Goal: Check status: Check status

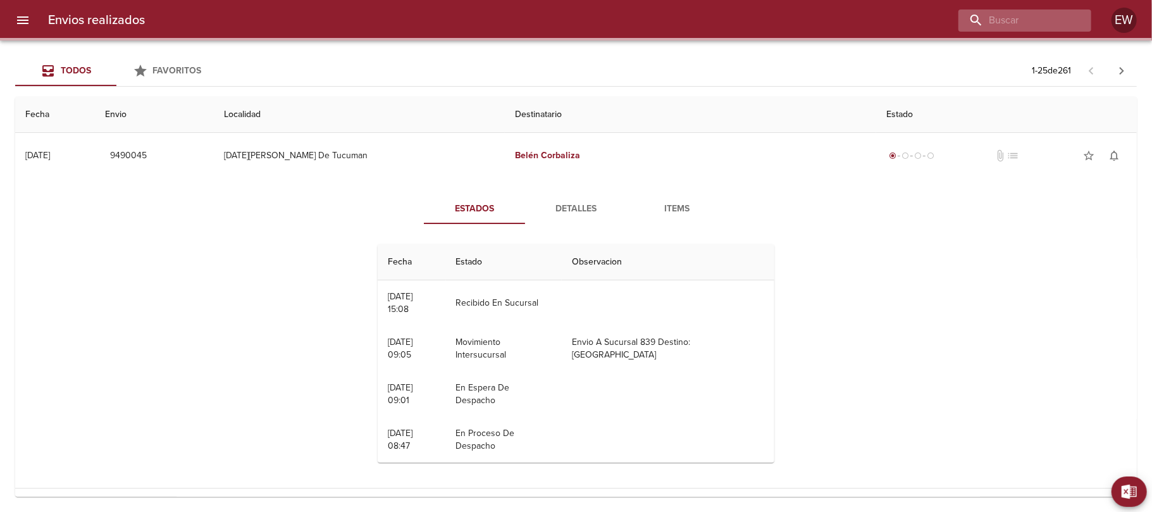
click at [1034, 19] on input "buscar" at bounding box center [1013, 20] width 111 height 22
type input "[PERSON_NAME]"
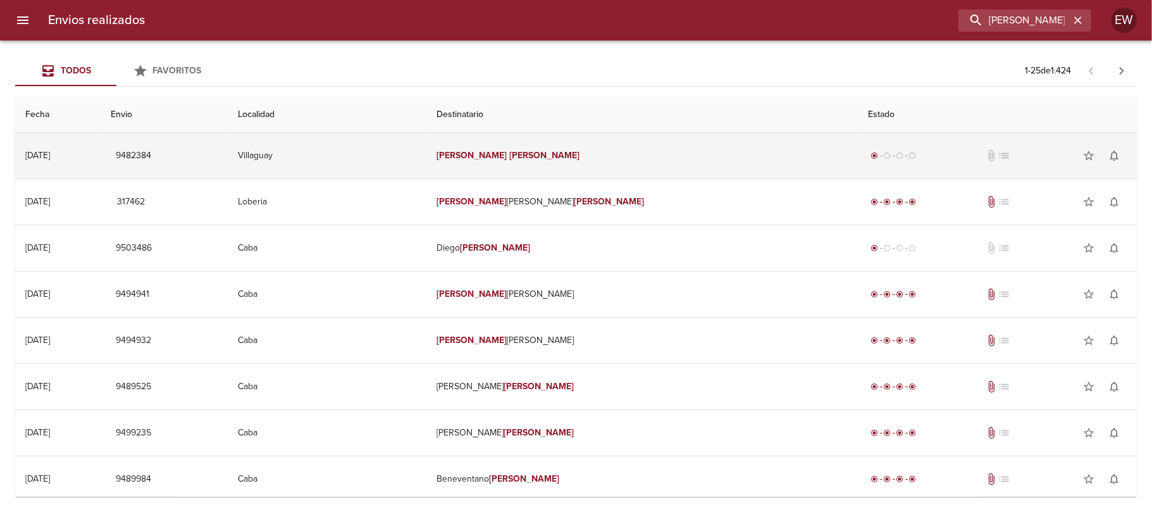
click at [574, 150] on td "[PERSON_NAME]" at bounding box center [642, 156] width 431 height 46
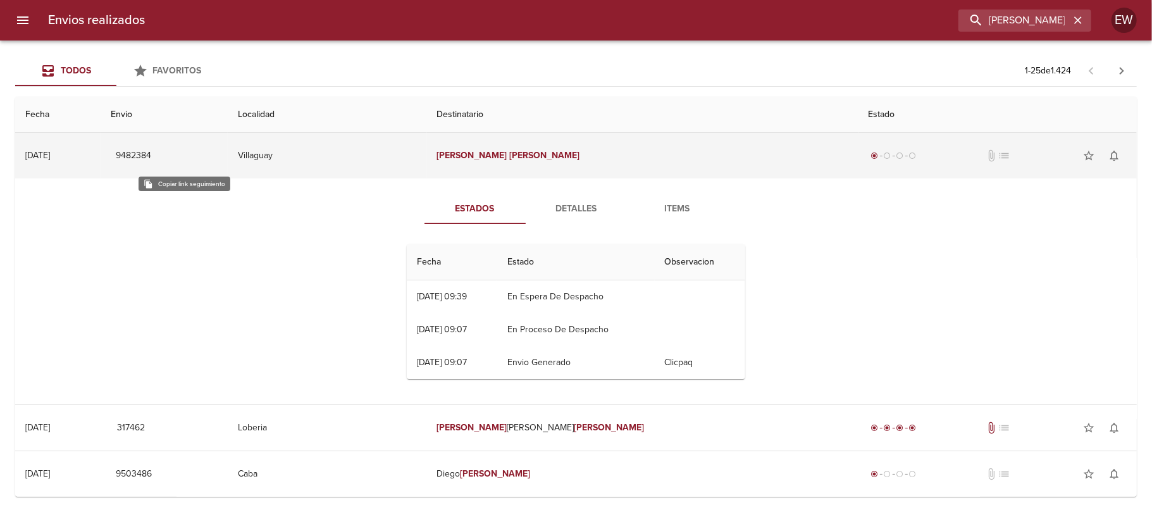
click at [151, 152] on span "9482384" at bounding box center [133, 156] width 35 height 16
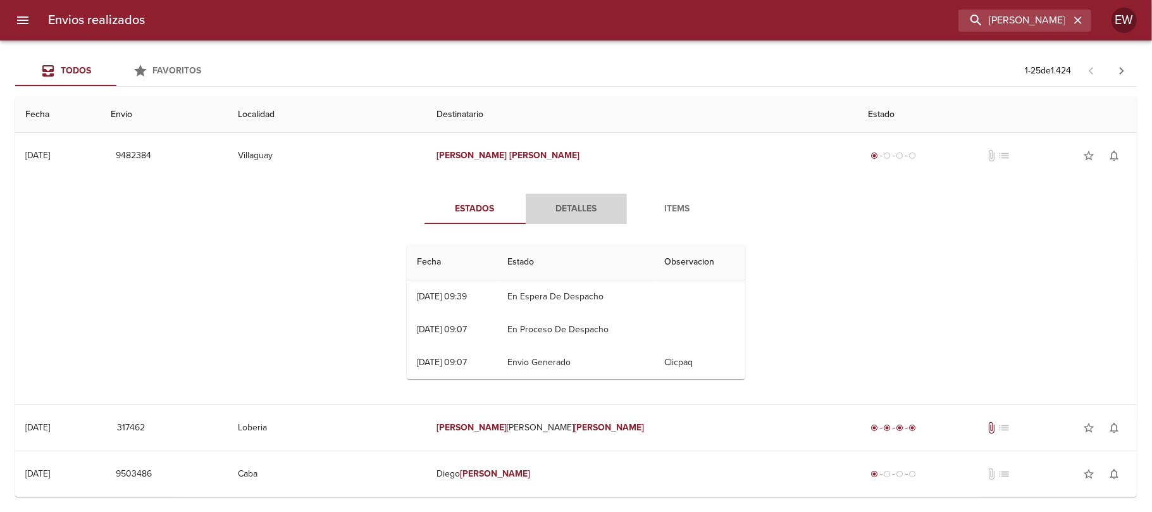
click at [555, 207] on span "Detalles" at bounding box center [576, 209] width 86 height 16
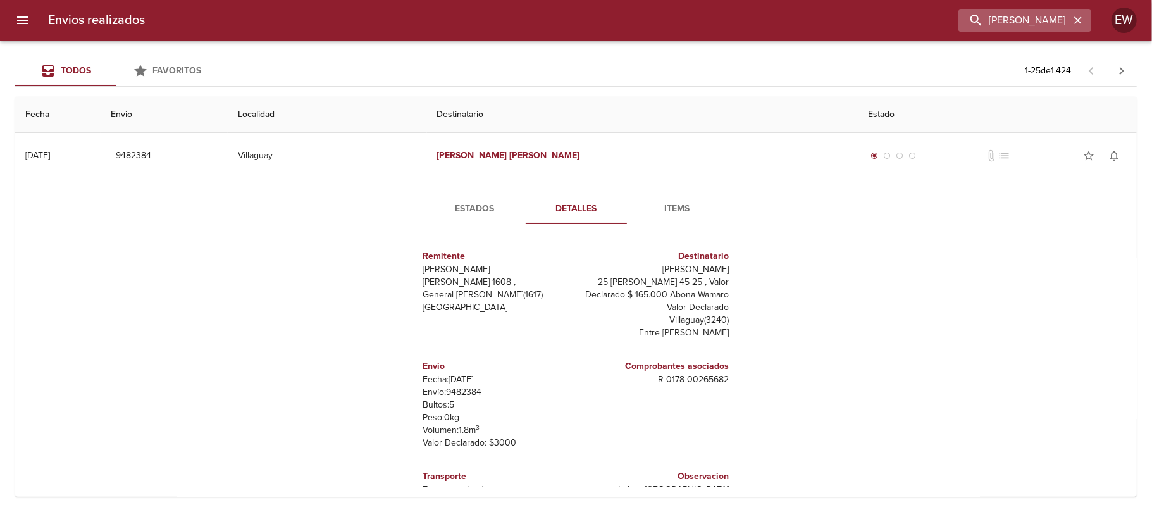
click at [1088, 20] on div "[PERSON_NAME]" at bounding box center [1024, 20] width 133 height 22
click at [1076, 20] on icon "button" at bounding box center [1077, 20] width 13 height 13
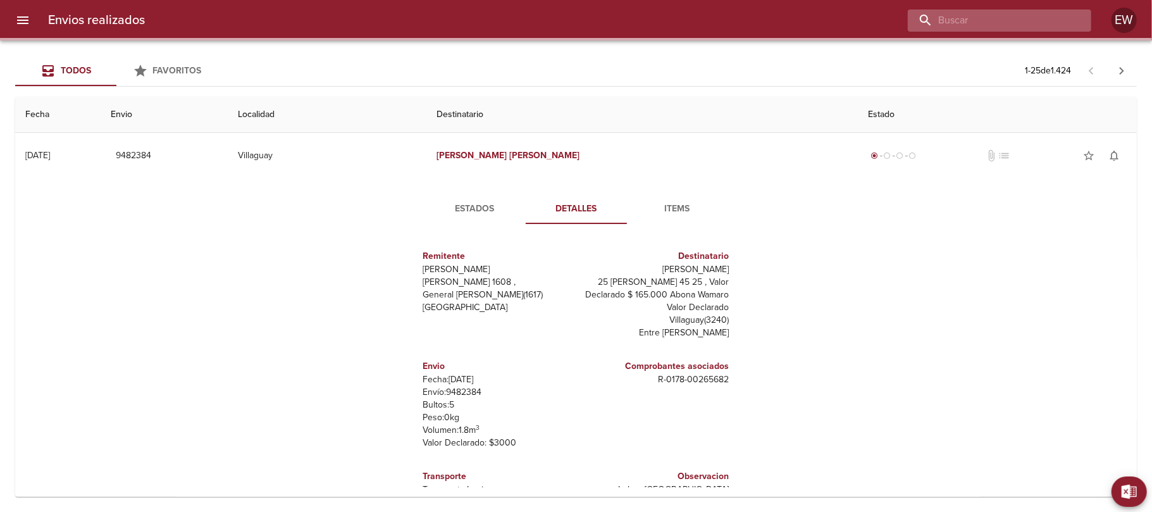
click at [1044, 13] on input "buscar" at bounding box center [989, 20] width 162 height 22
paste input "MICROPI SRL"
type input "MICROPI SRL"
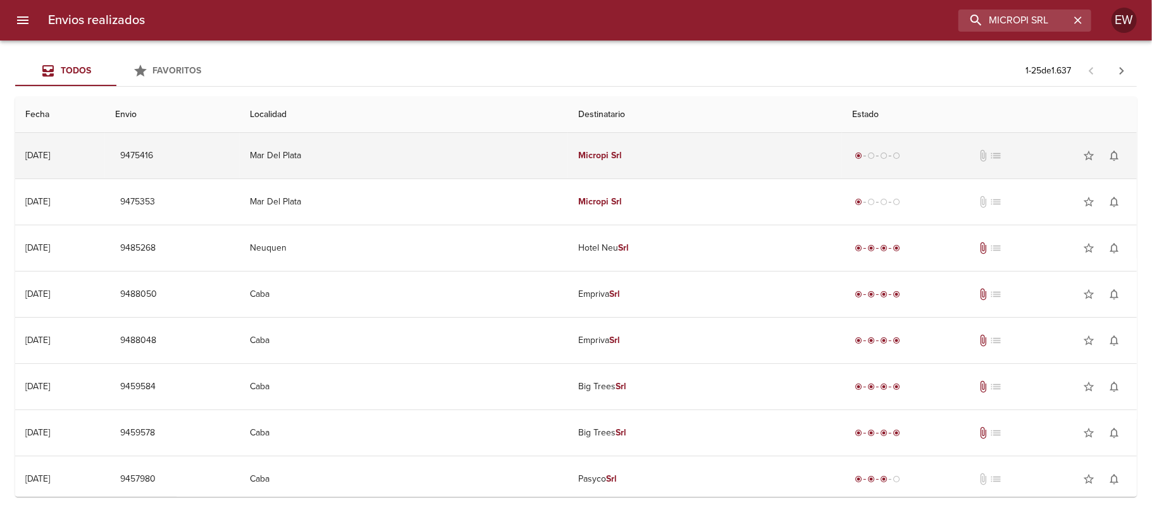
click at [636, 156] on td "Micropi Srl" at bounding box center [705, 156] width 274 height 46
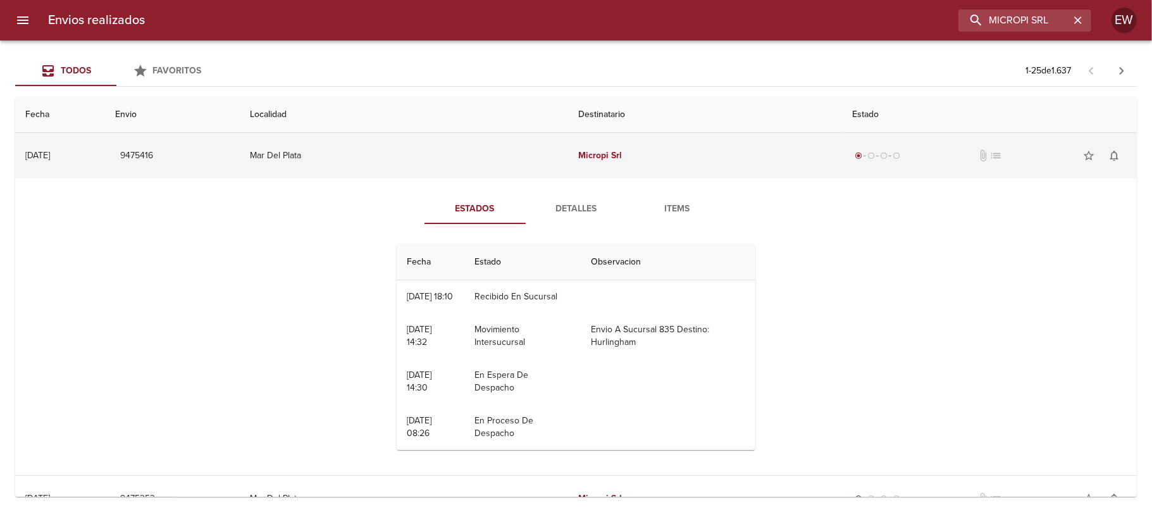
click at [611, 158] on em "Srl" at bounding box center [616, 155] width 11 height 11
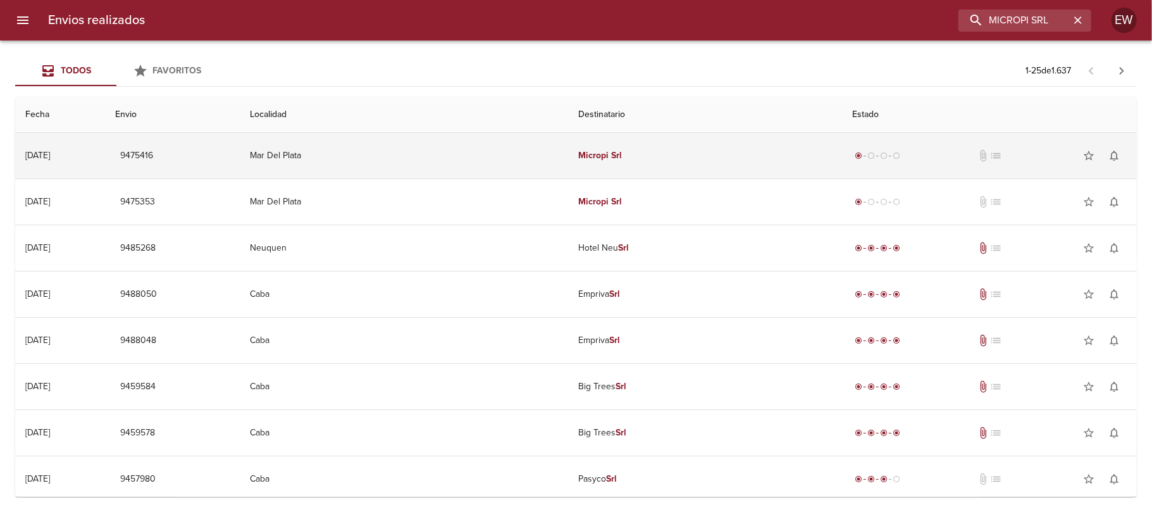
click at [611, 158] on em "Srl" at bounding box center [616, 155] width 11 height 11
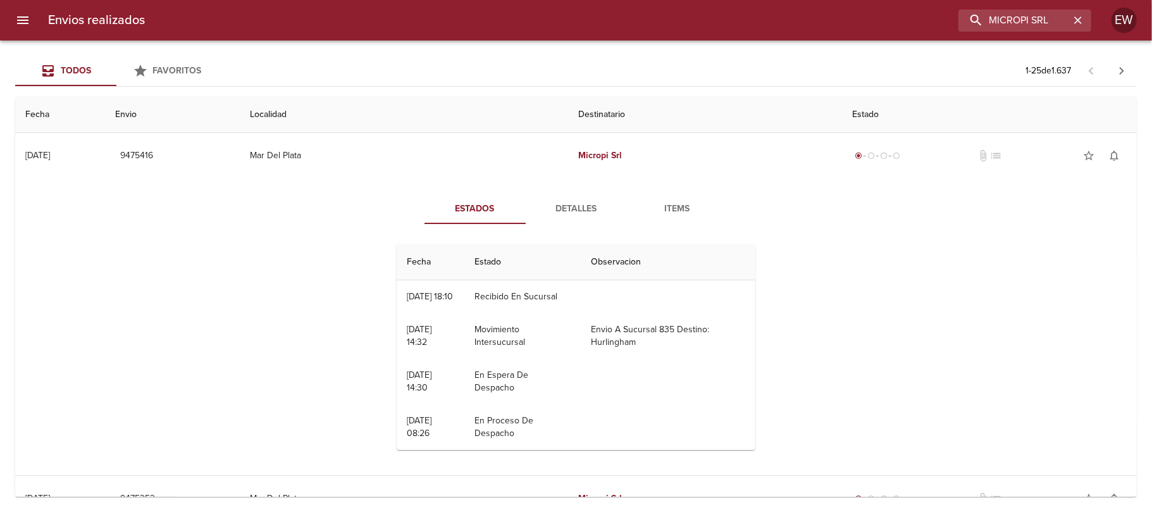
click at [555, 207] on span "Detalles" at bounding box center [576, 209] width 86 height 16
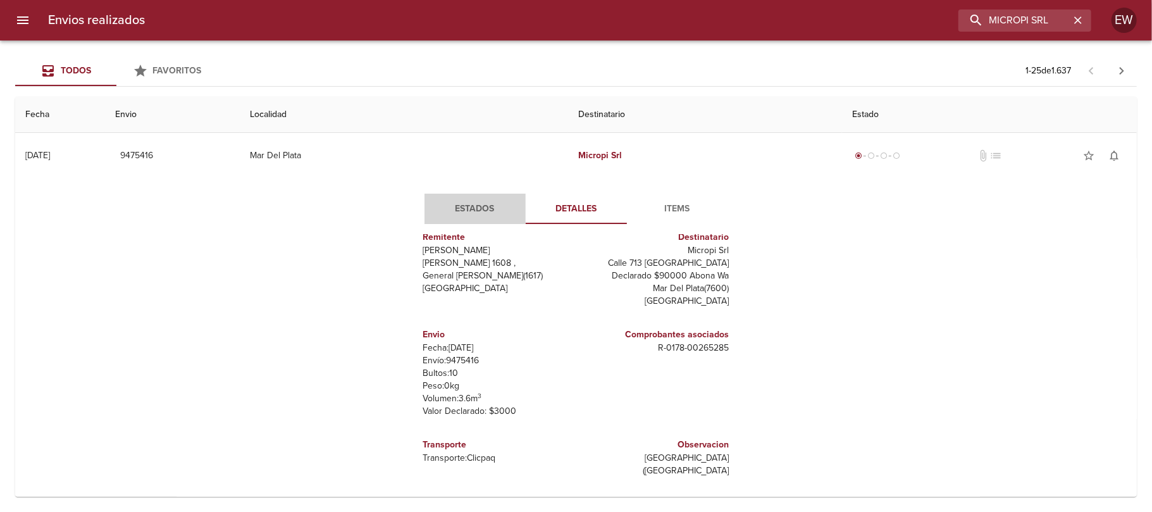
click at [449, 208] on span "Estados" at bounding box center [475, 209] width 86 height 16
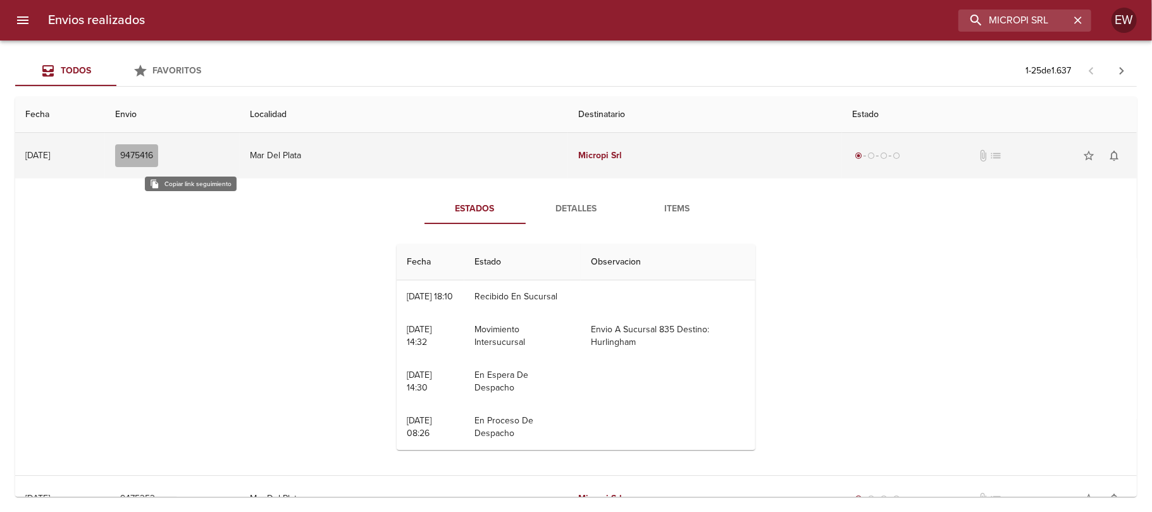
click at [153, 152] on span "9475416" at bounding box center [136, 156] width 33 height 16
